Goal: Task Accomplishment & Management: Use online tool/utility

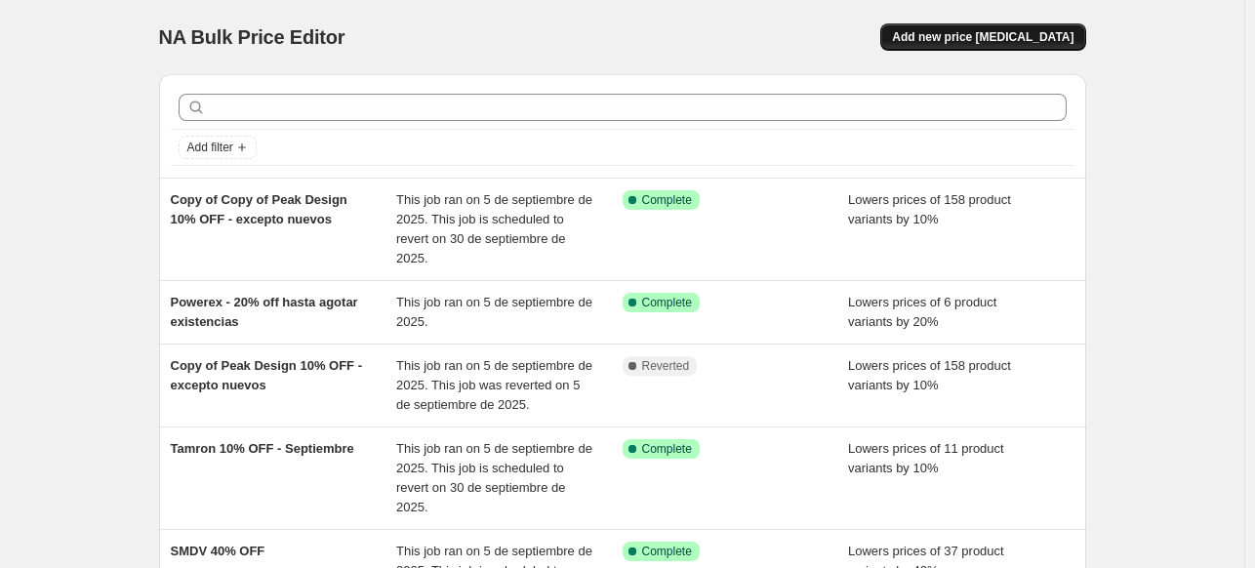
click at [1011, 46] on button "Add new price [MEDICAL_DATA]" at bounding box center [982, 36] width 205 height 27
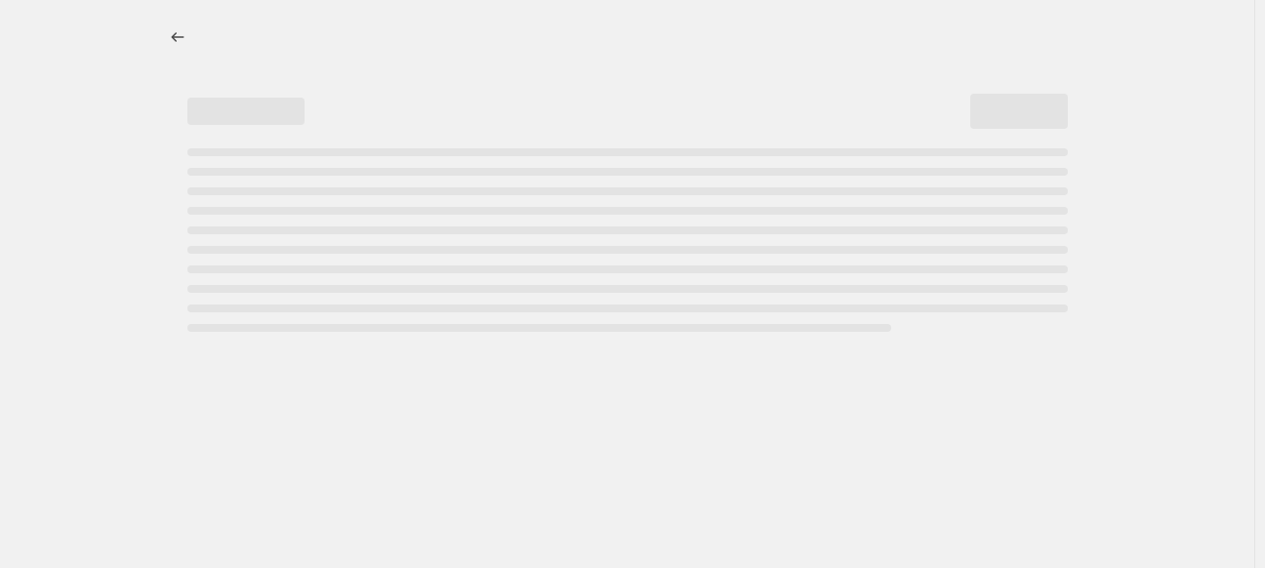
select select "percentage"
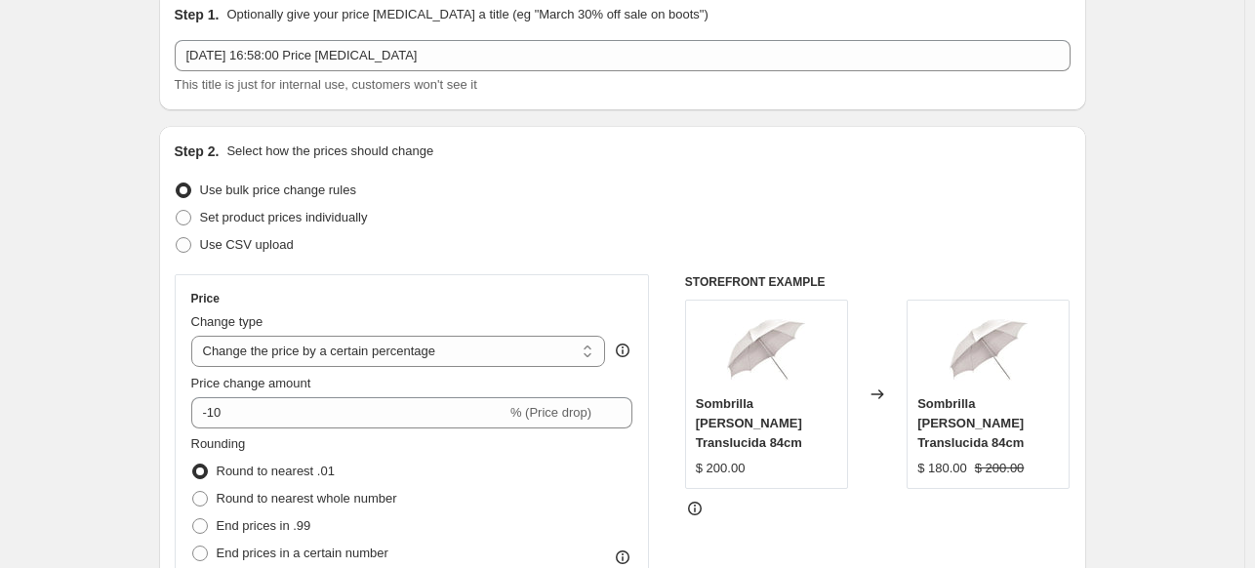
scroll to position [84, 0]
click at [276, 254] on span "Use CSV upload" at bounding box center [247, 246] width 94 height 20
click at [177, 239] on input "Use CSV upload" at bounding box center [176, 238] width 1 height 1
radio input "true"
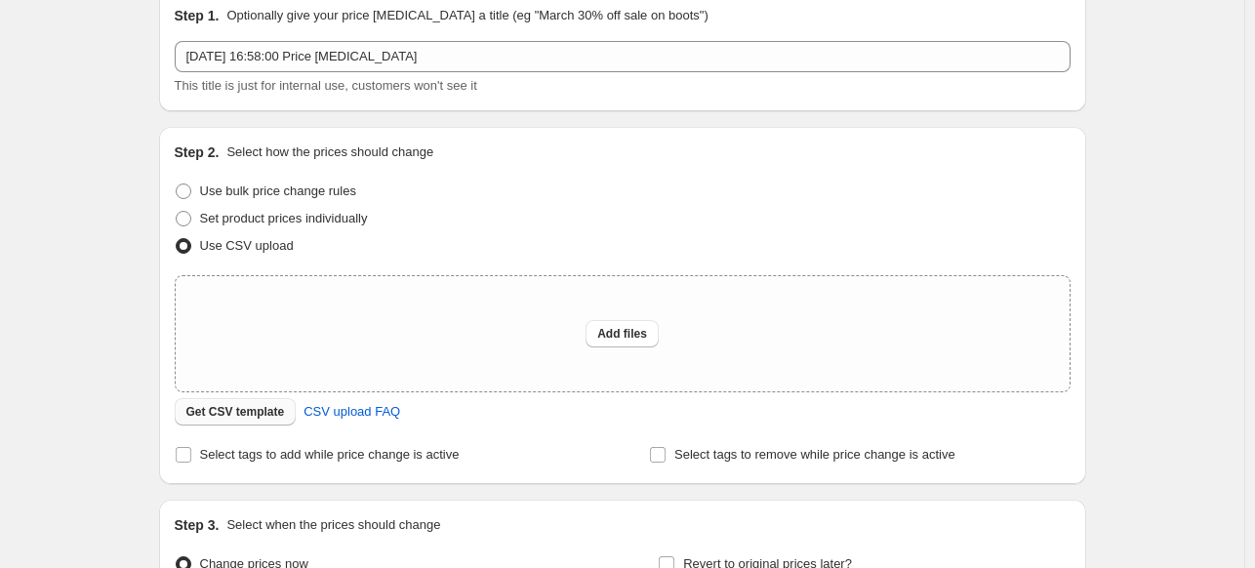
click at [268, 412] on span "Get CSV template" at bounding box center [235, 412] width 99 height 16
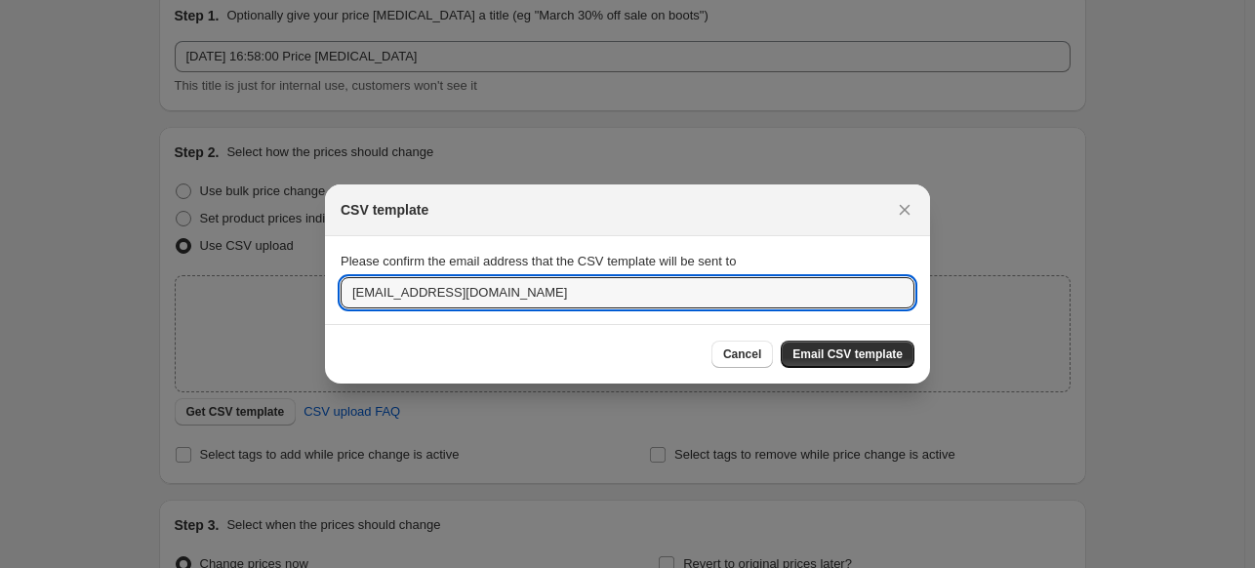
drag, startPoint x: 385, startPoint y: 295, endPoint x: 320, endPoint y: 301, distance: 64.7
type input "[EMAIL_ADDRESS][DOMAIN_NAME]"
click at [805, 347] on button "Email CSV template" at bounding box center [848, 354] width 134 height 27
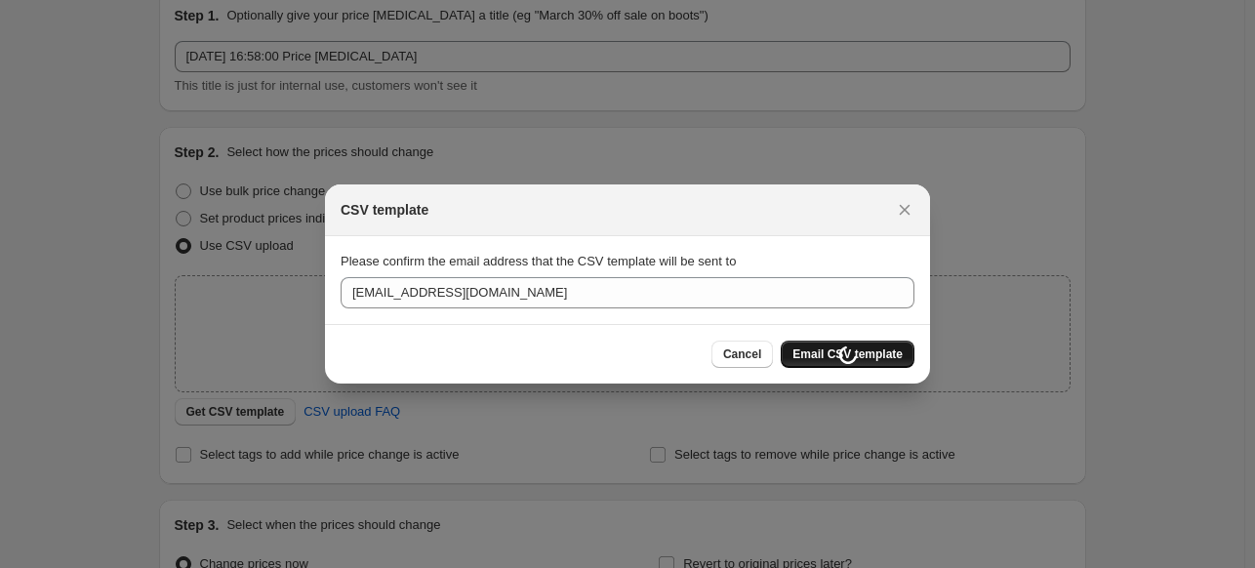
scroll to position [84, 0]
